Goal: Transaction & Acquisition: Purchase product/service

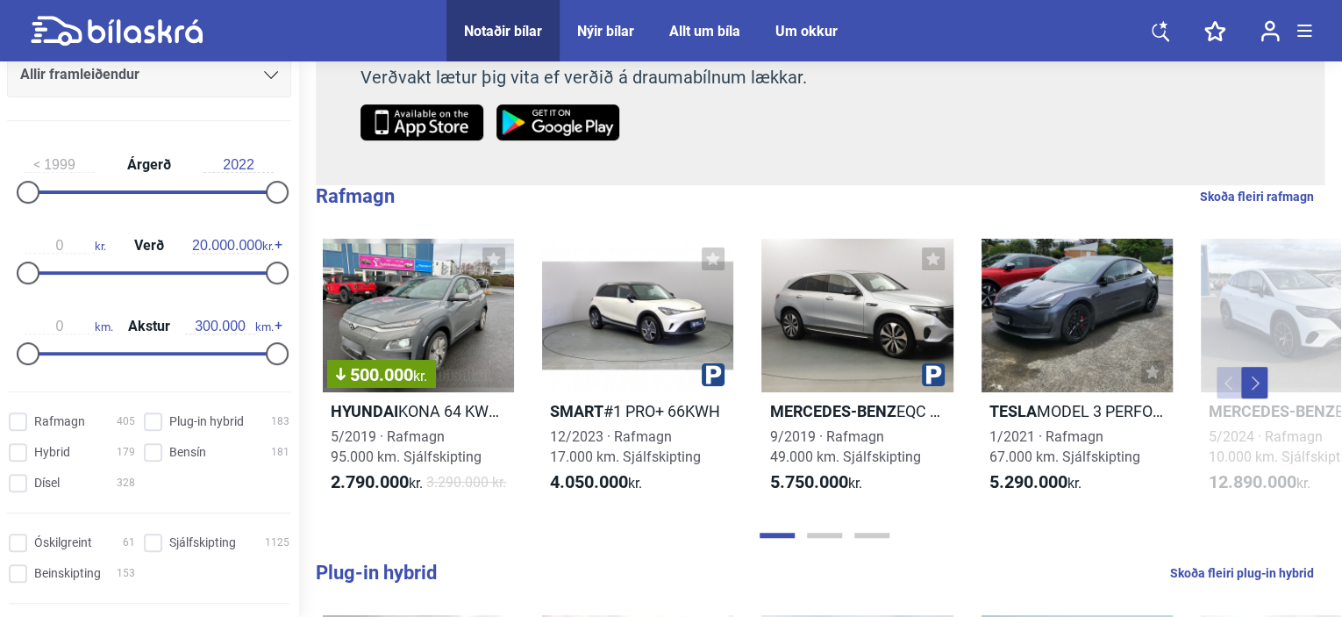
scroll to position [330, 0]
type input "1.400.000"
drag, startPoint x: 272, startPoint y: 272, endPoint x: 46, endPoint y: 282, distance: 226.5
click at [46, 282] on div at bounding box center [45, 272] width 23 height 23
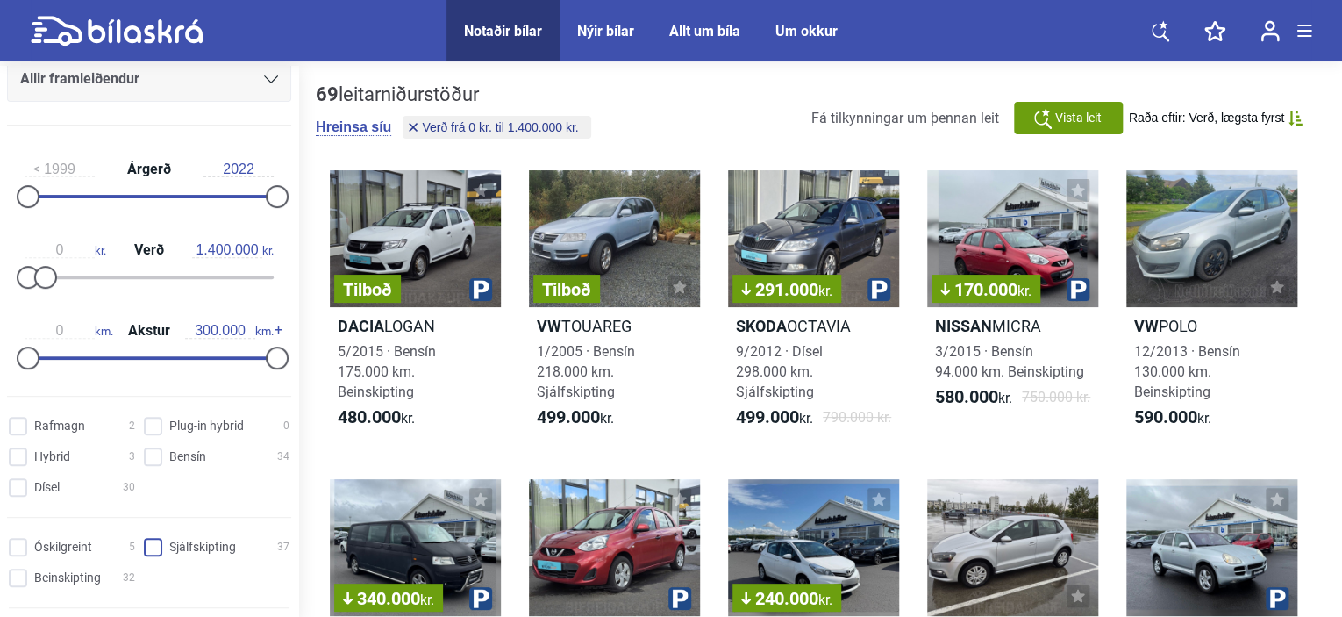
click at [149, 543] on input "Sjálfskipting 37" at bounding box center [219, 548] width 146 height 18
checkbox input "true"
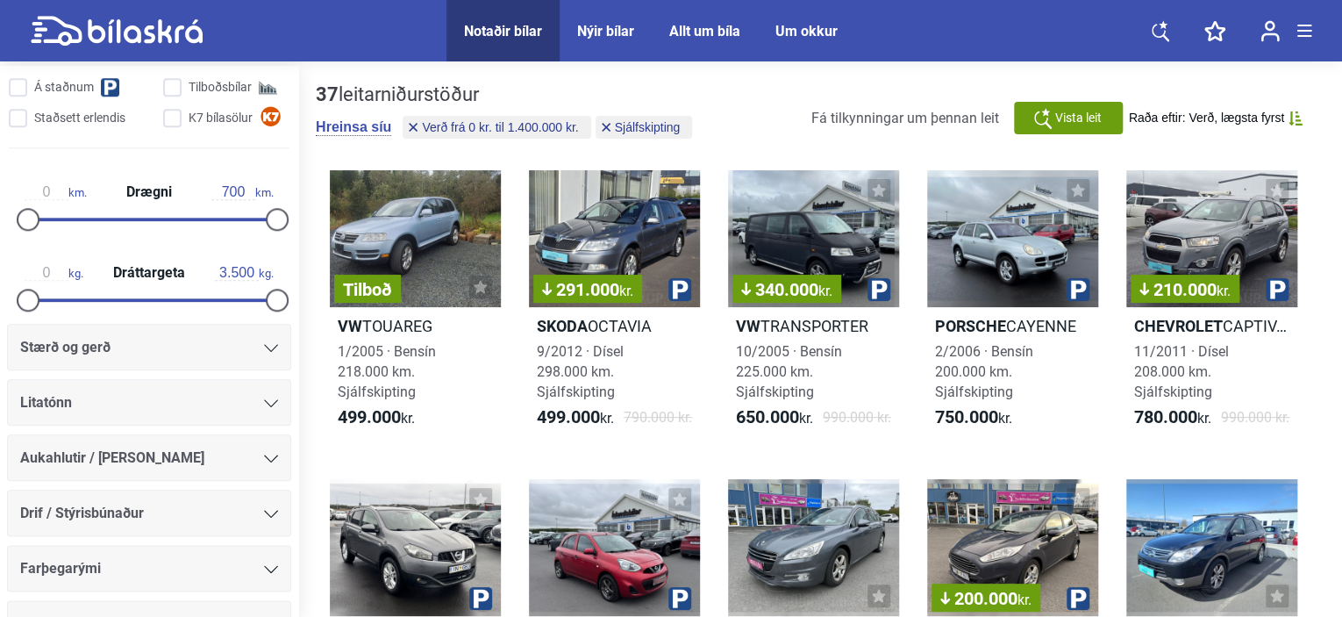
scroll to position [907, 0]
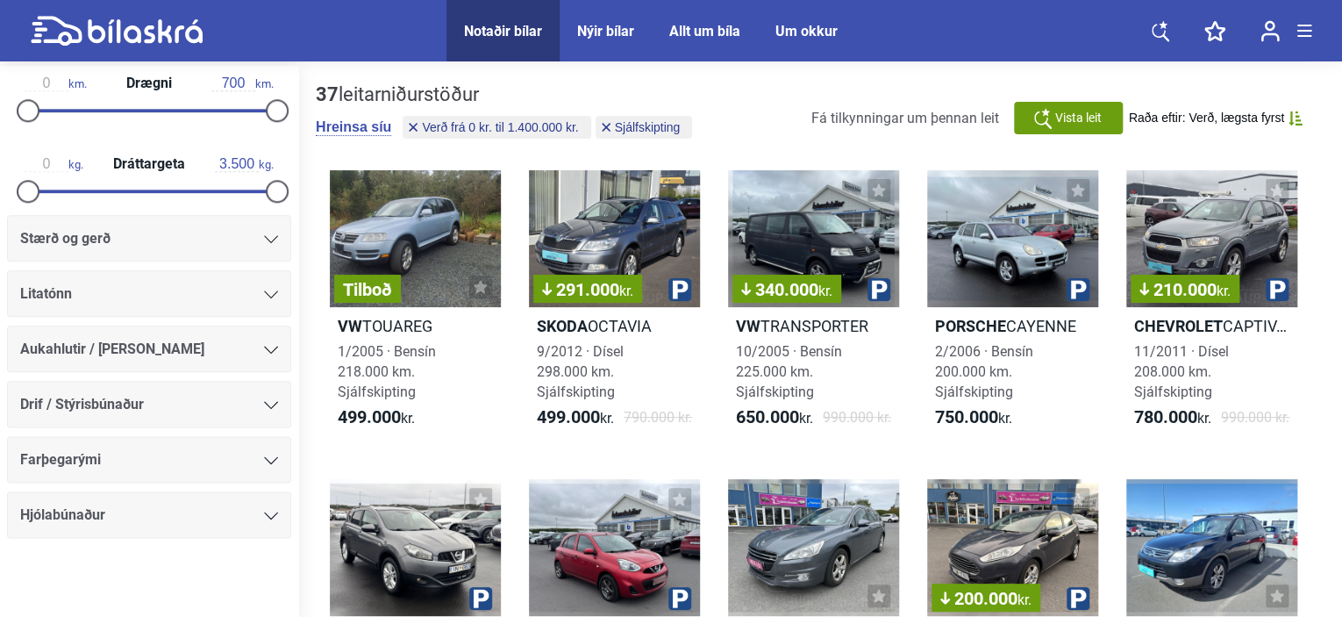
click at [267, 401] on icon at bounding box center [271, 405] width 14 height 8
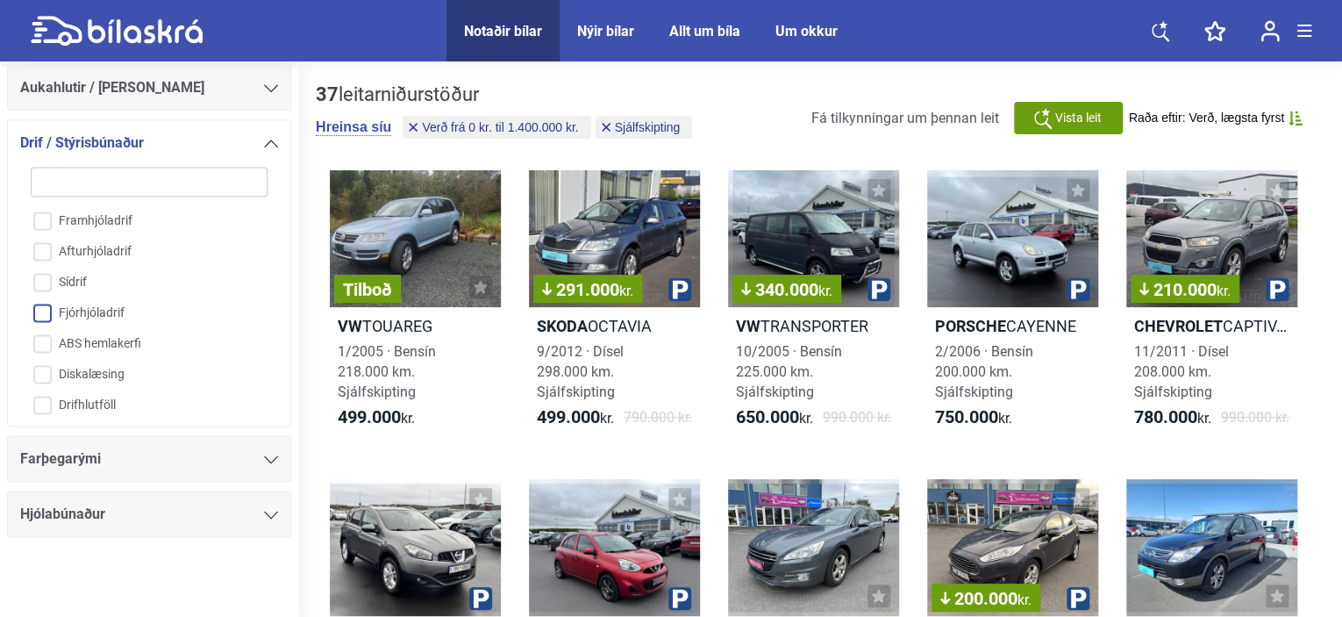
click at [46, 311] on input "Fjórhjóladrif" at bounding box center [137, 313] width 239 height 31
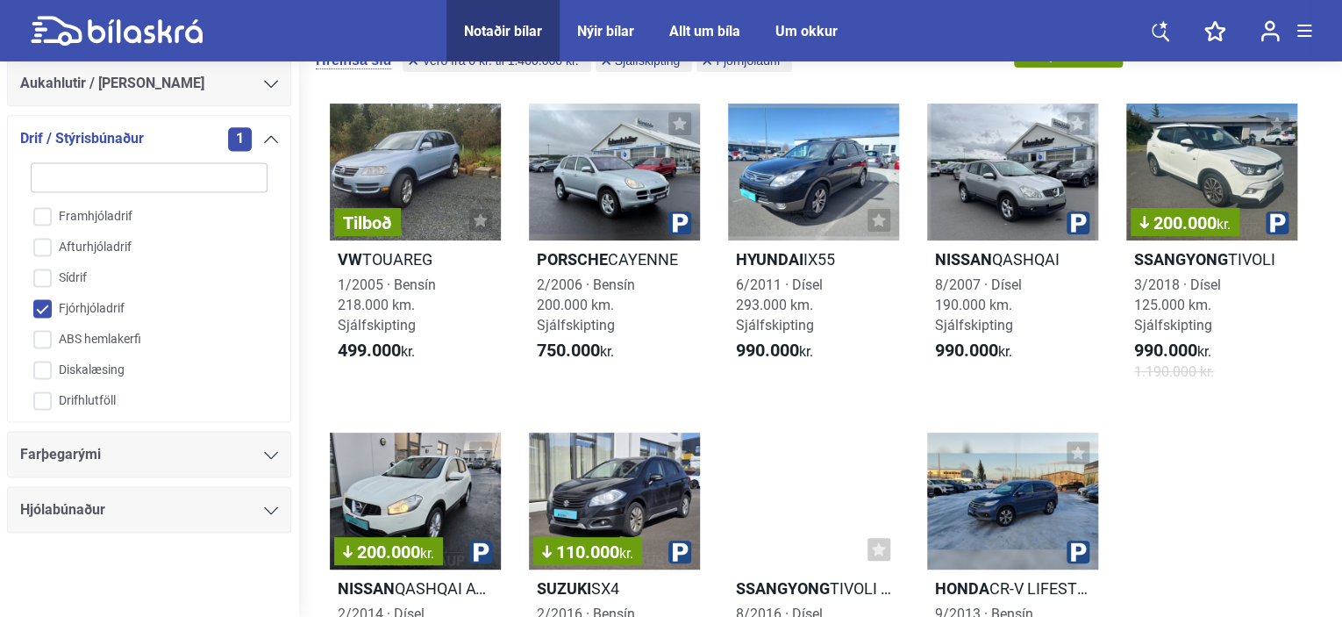
scroll to position [61, 0]
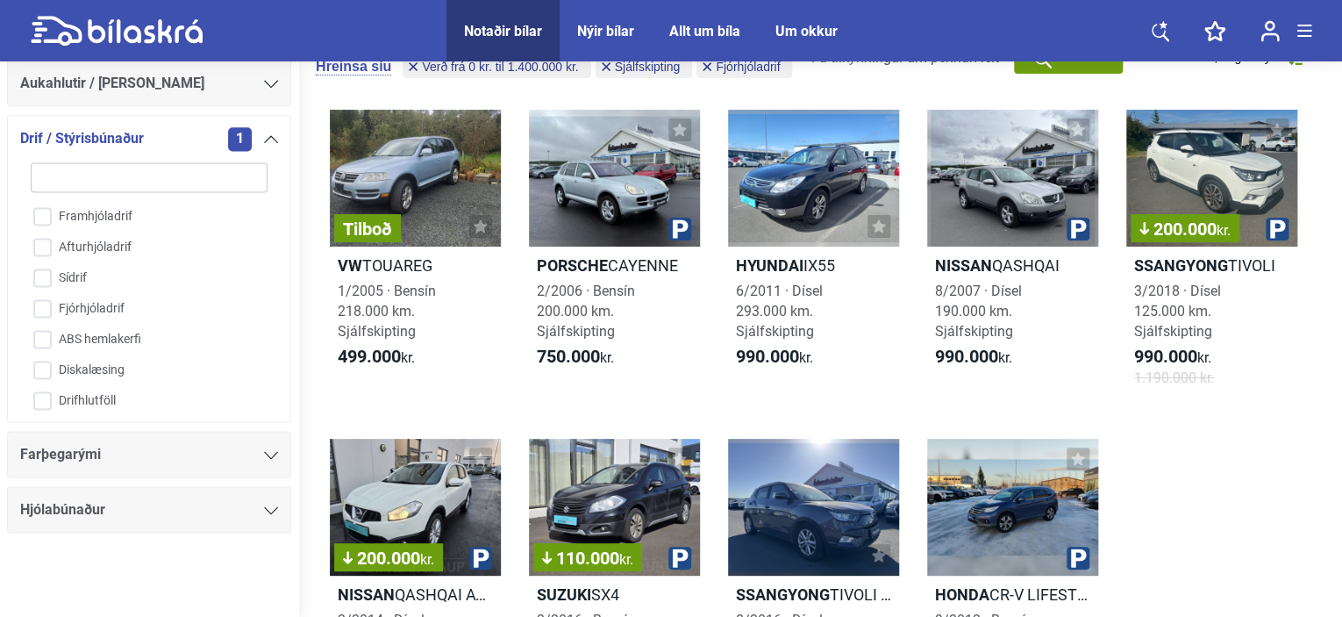
checkbox input "false"
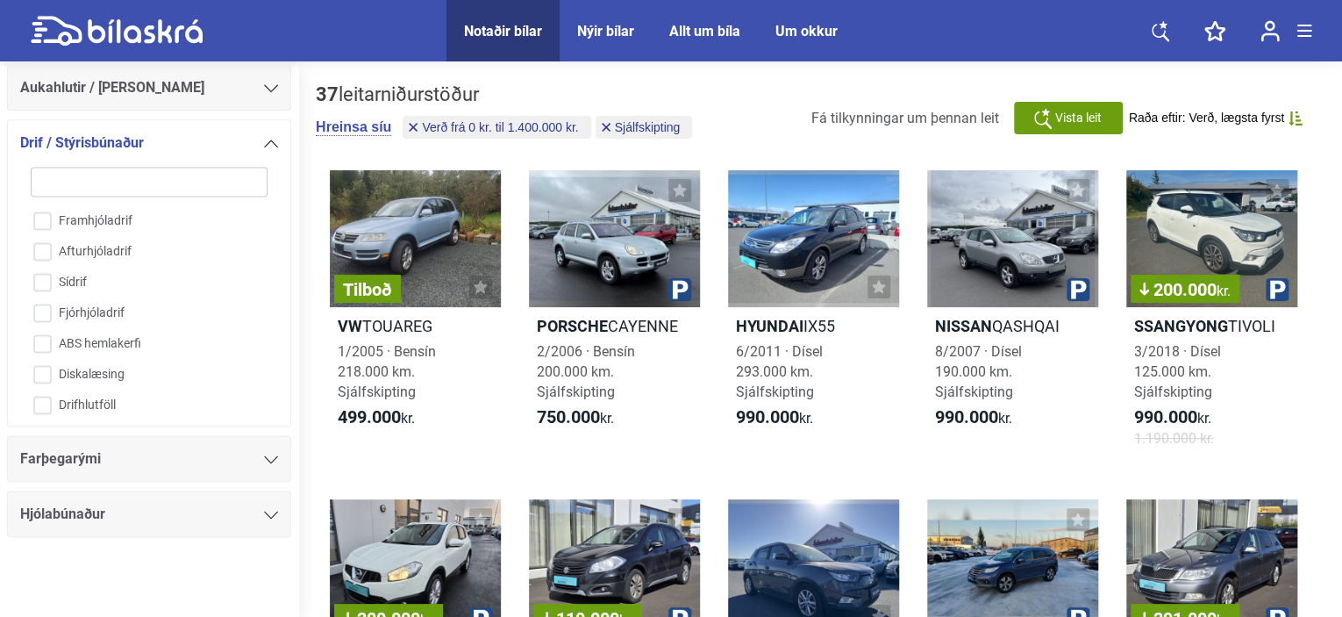
checkbox input "false"
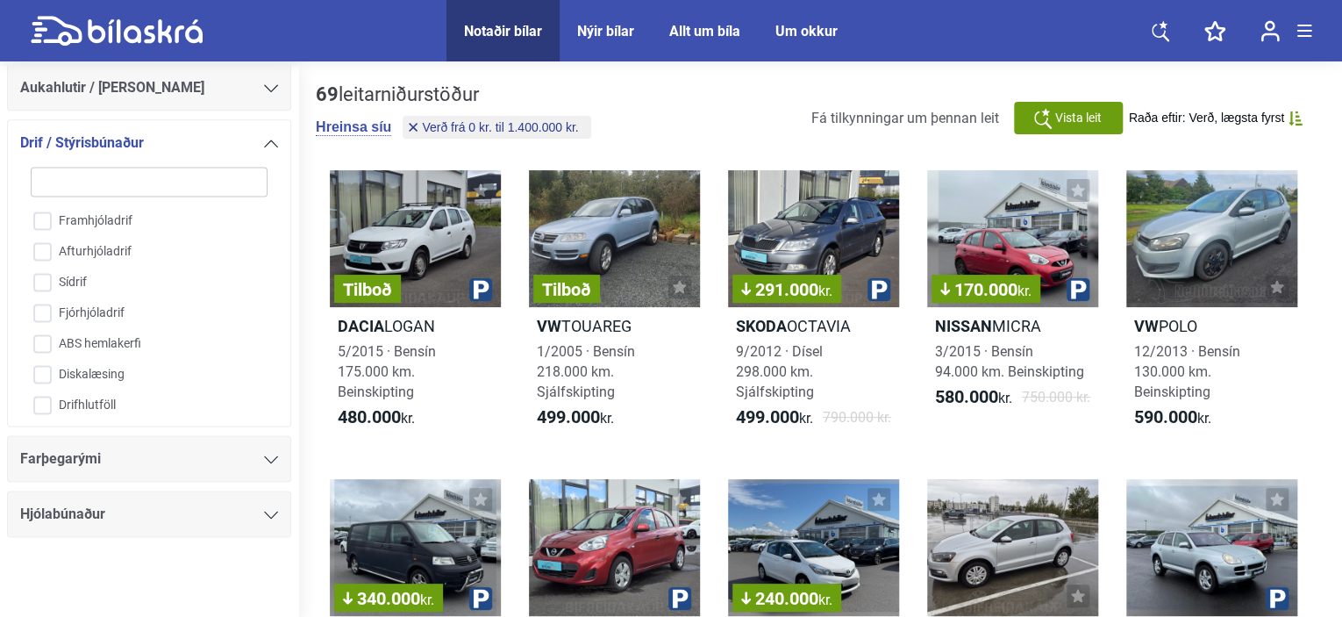
type input "20.000.000"
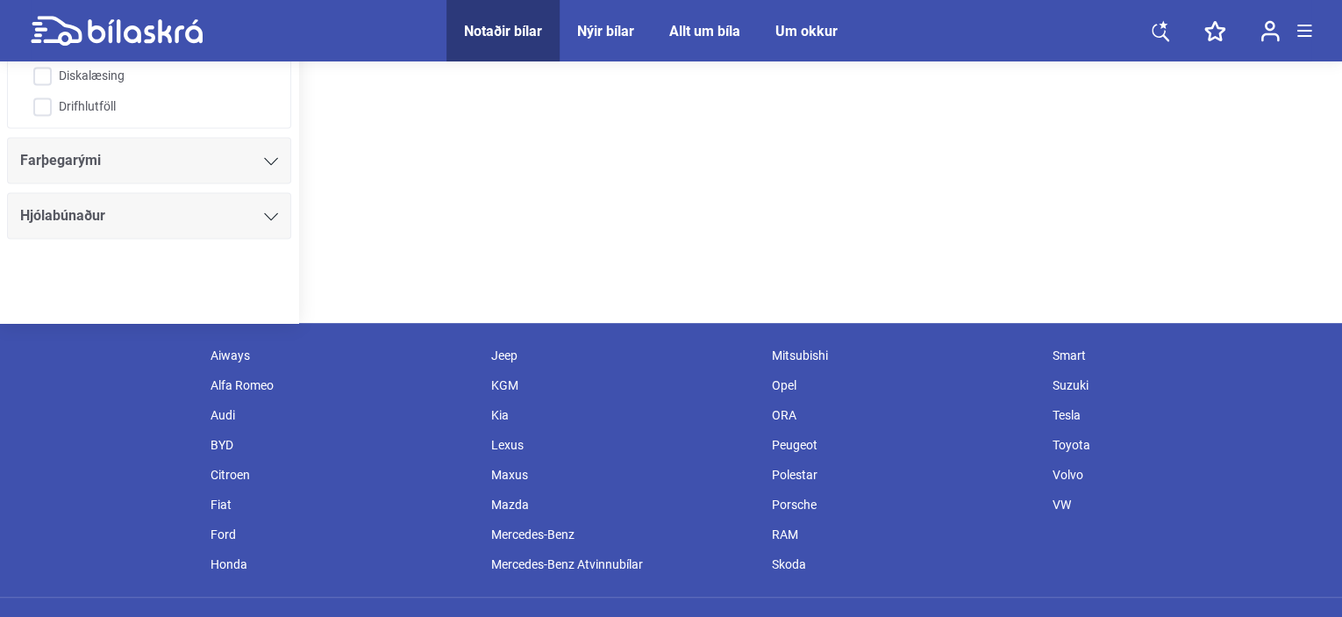
scroll to position [330, 0]
